Goal: Task Accomplishment & Management: Use online tool/utility

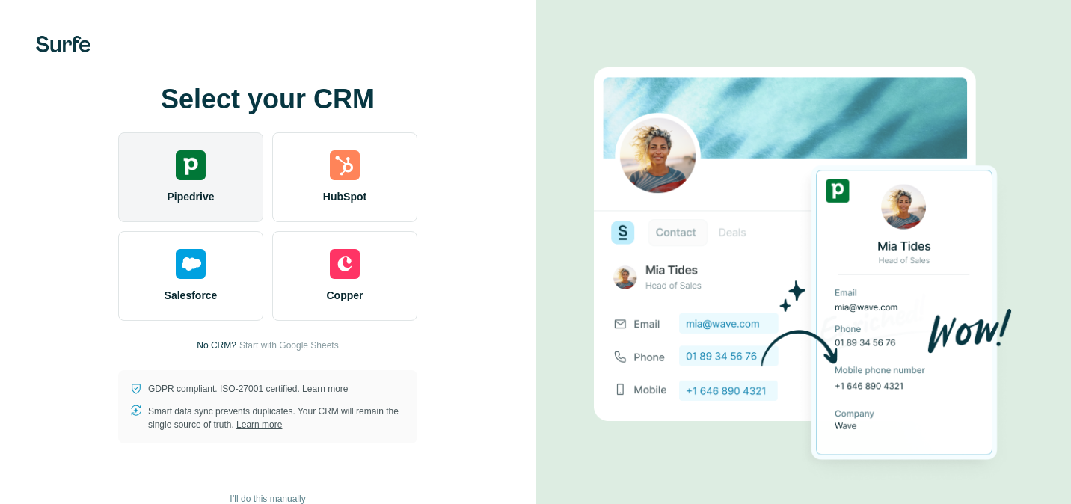
click at [224, 162] on div "Pipedrive" at bounding box center [190, 177] width 145 height 90
click at [190, 168] on img at bounding box center [191, 165] width 30 height 30
click at [199, 173] on img at bounding box center [191, 165] width 30 height 30
